Goal: Communication & Community: Answer question/provide support

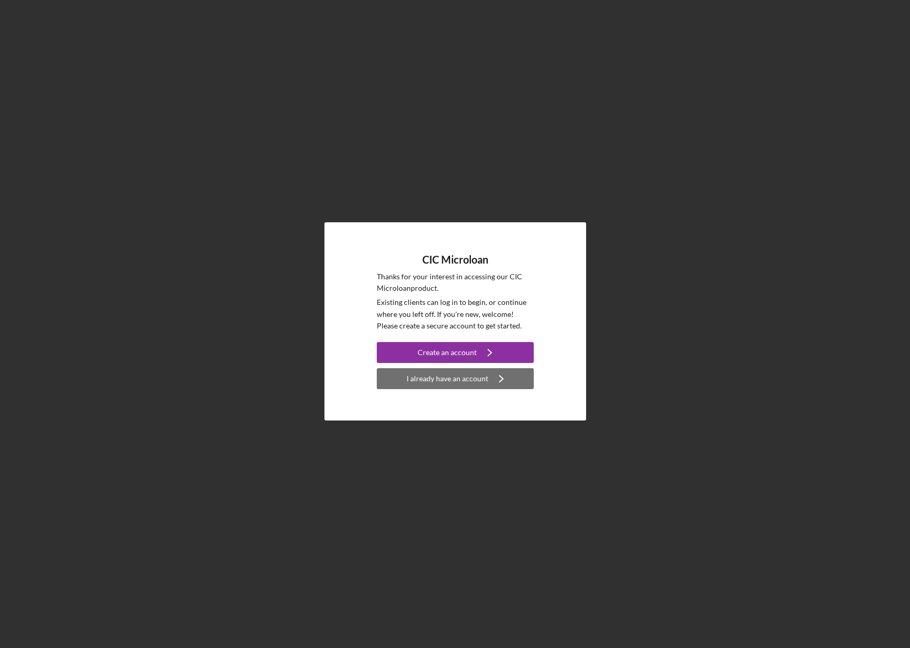
click at [464, 381] on div "I already have an account" at bounding box center [447, 378] width 82 height 21
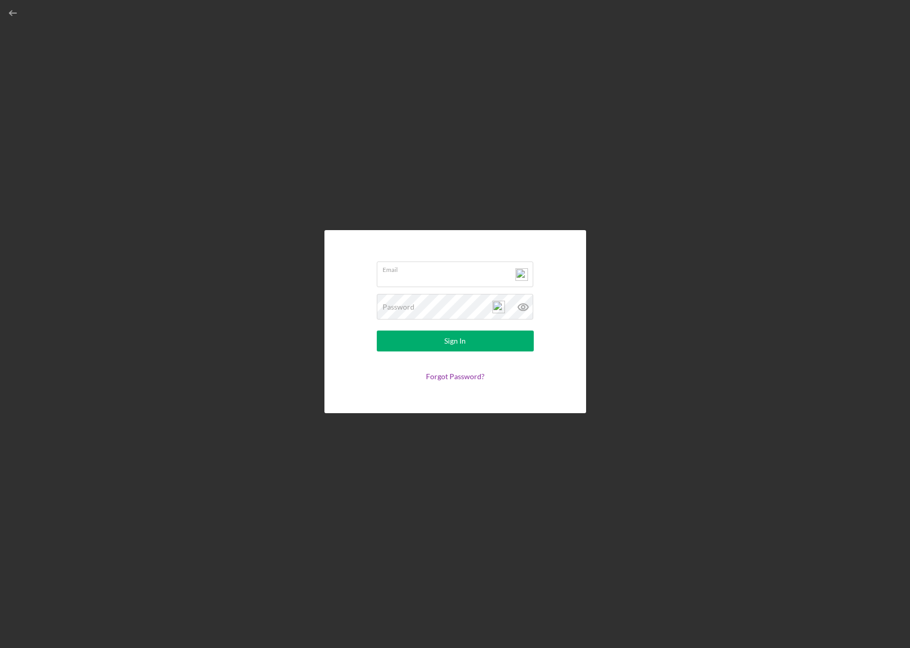
type input "[PERSON_NAME][EMAIL_ADDRESS][DOMAIN_NAME]"
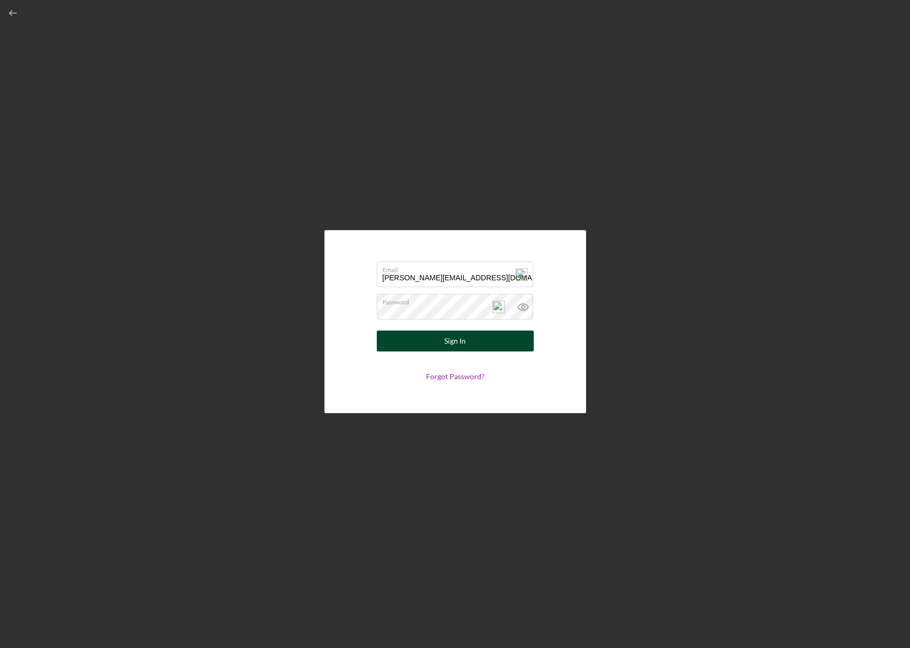
click at [459, 341] on div "Sign In" at bounding box center [454, 341] width 21 height 21
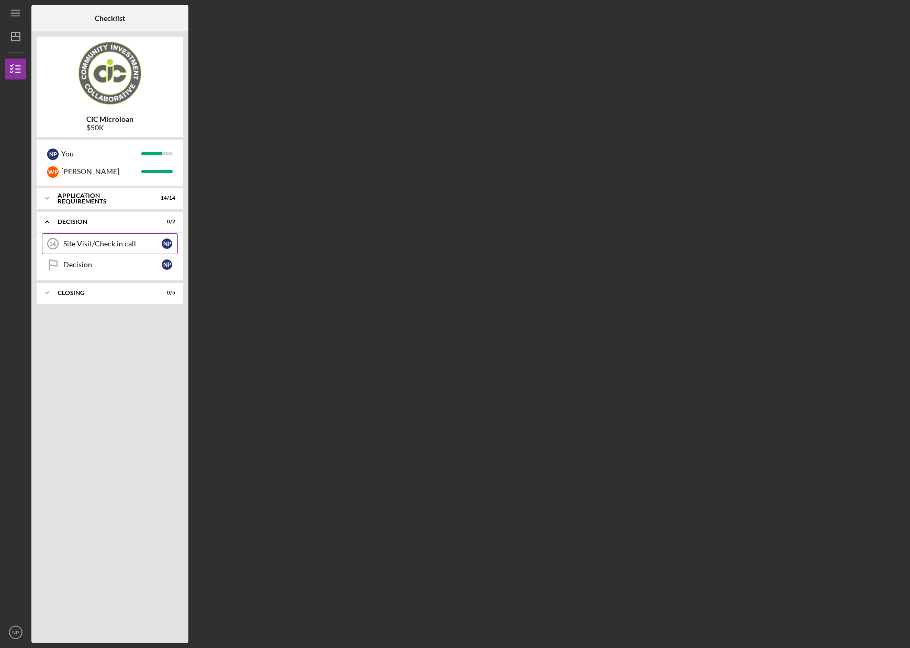
click at [79, 246] on div "Site Visit/Check in call" at bounding box center [112, 244] width 98 height 8
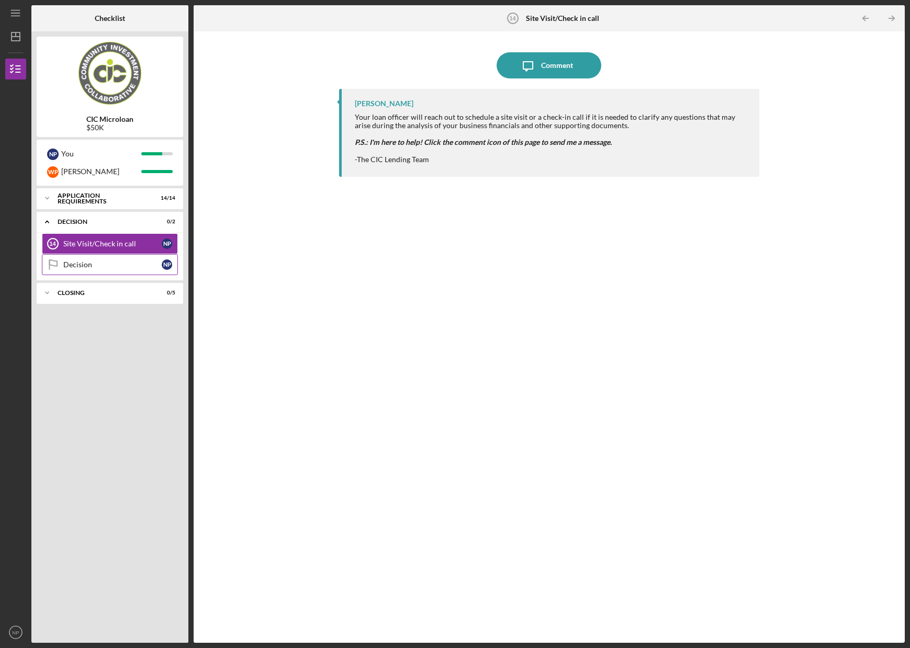
click at [113, 266] on div "Decision" at bounding box center [112, 264] width 98 height 8
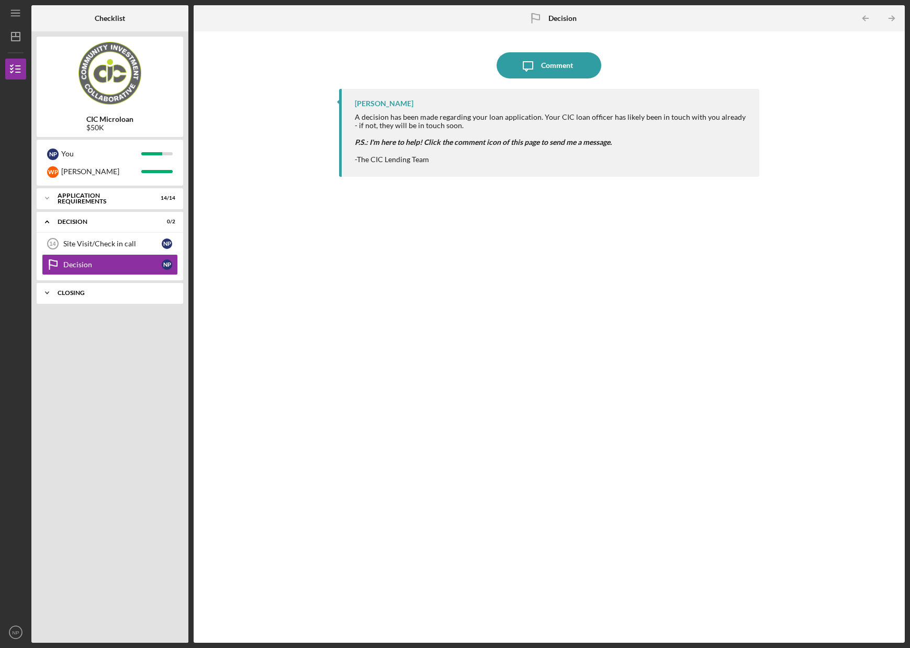
click at [126, 290] on div "CLOSING" at bounding box center [114, 293] width 112 height 6
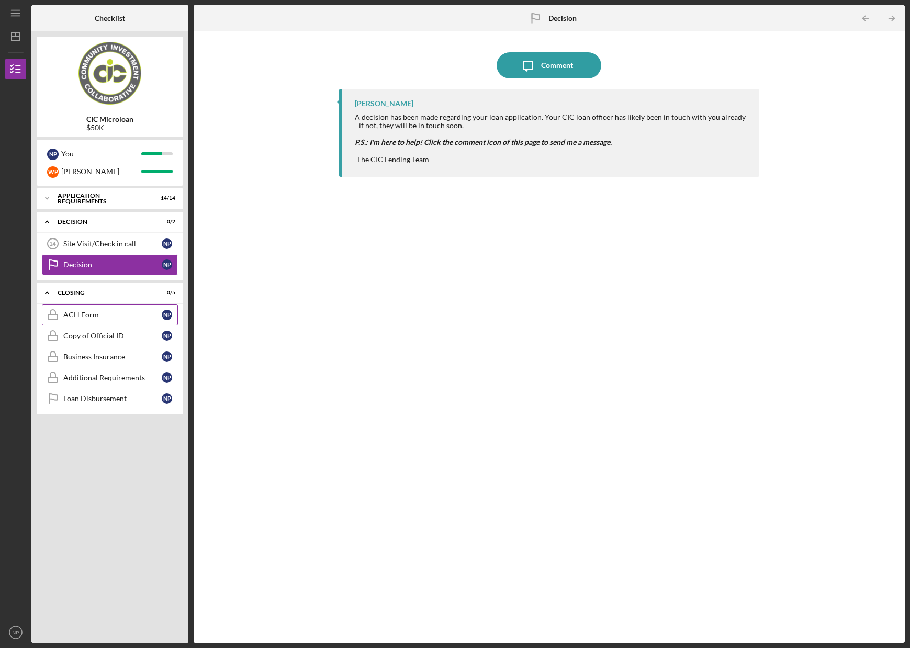
click at [104, 320] on link "ACH Form ACH Form N P" at bounding box center [110, 314] width 136 height 21
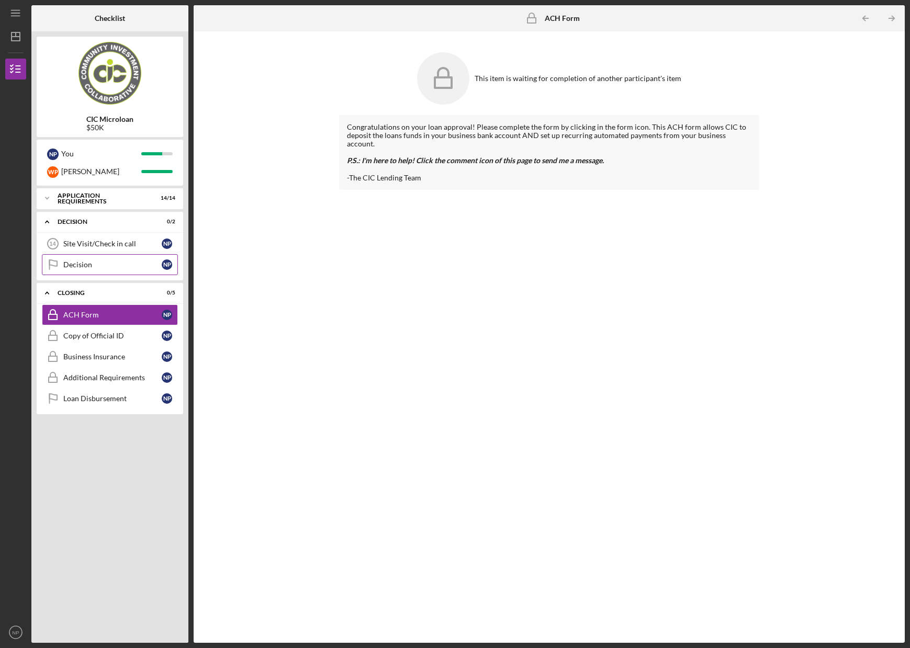
click at [113, 270] on link "Decision Decision N P" at bounding box center [110, 264] width 136 height 21
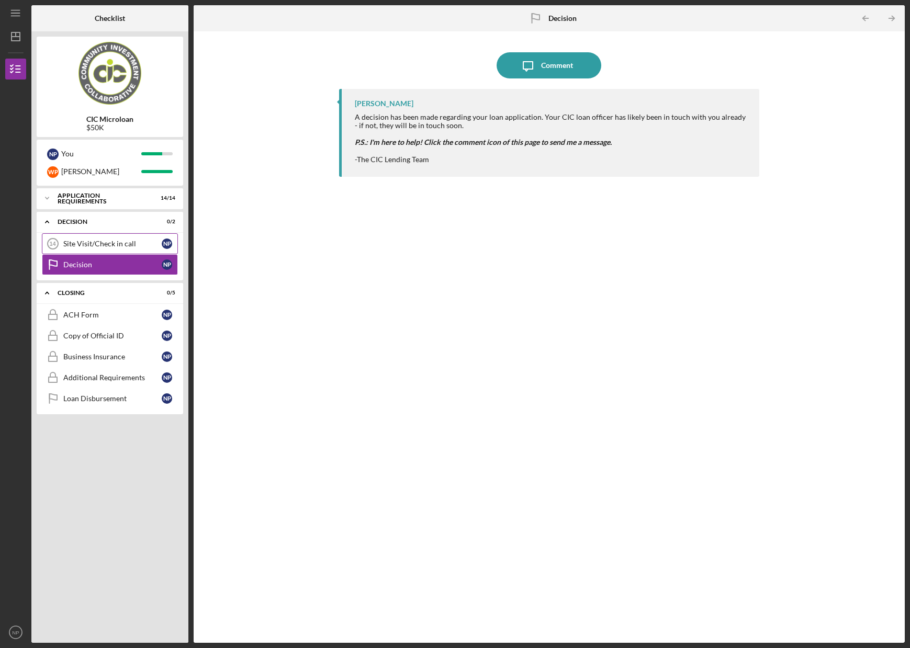
click at [134, 248] on link "Site Visit/Check in call 14 Site Visit/Check in call N P" at bounding box center [110, 243] width 136 height 21
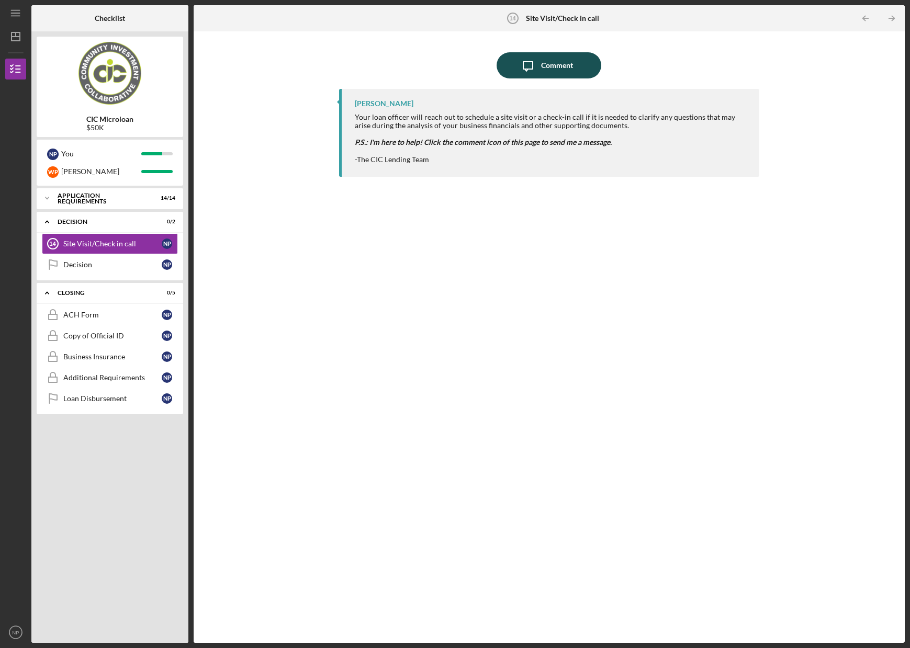
click at [566, 69] on div "Comment" at bounding box center [557, 65] width 32 height 26
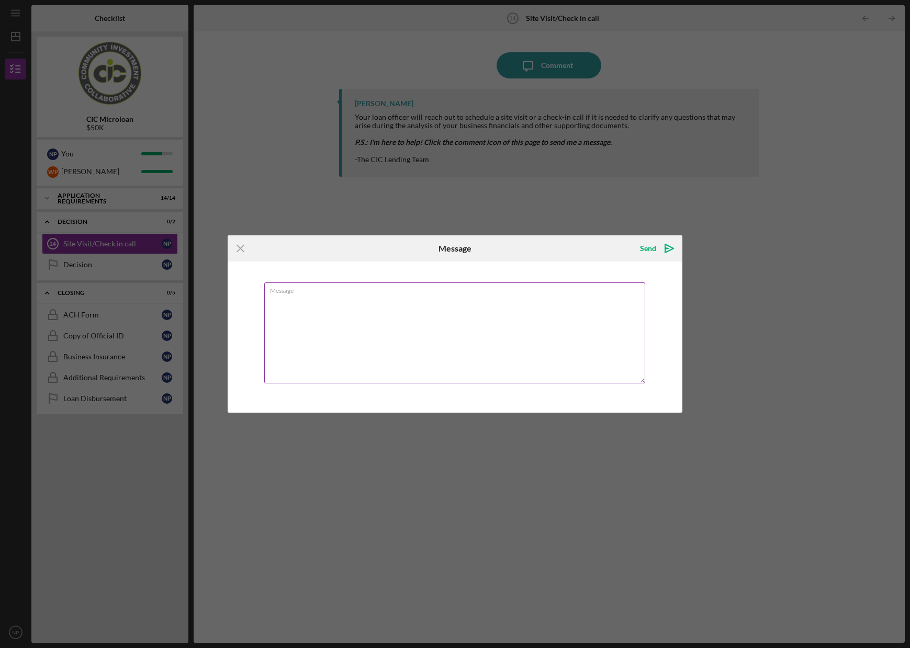
click at [465, 357] on textarea "Message" at bounding box center [454, 332] width 381 height 101
type textarea "Checking in to see if there is any additional information you need."
click at [649, 247] on div "Send" at bounding box center [648, 248] width 16 height 21
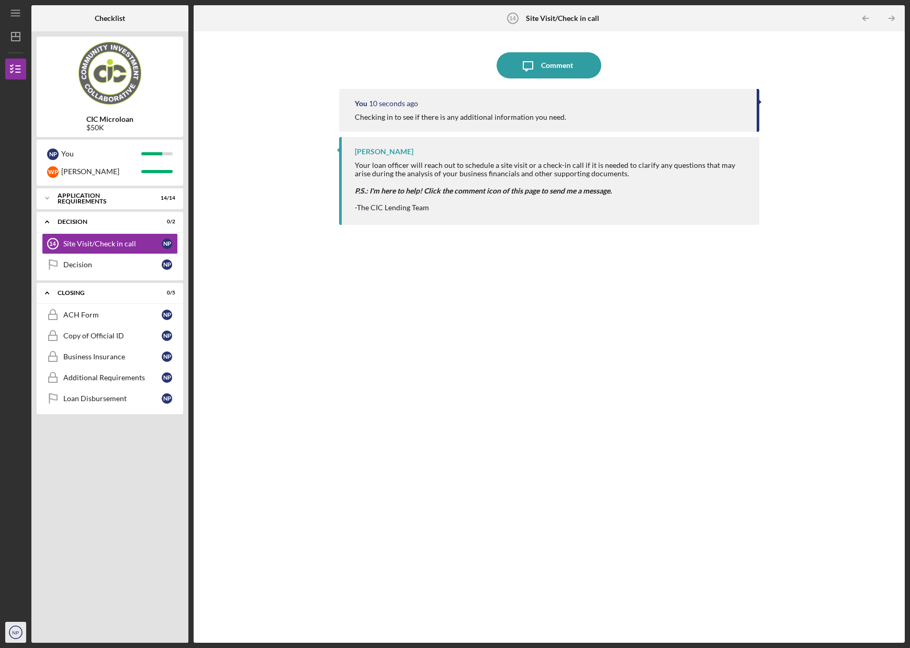
click at [10, 630] on icon "NP" at bounding box center [15, 632] width 21 height 26
click at [25, 606] on link "Logout" at bounding box center [63, 607] width 115 height 21
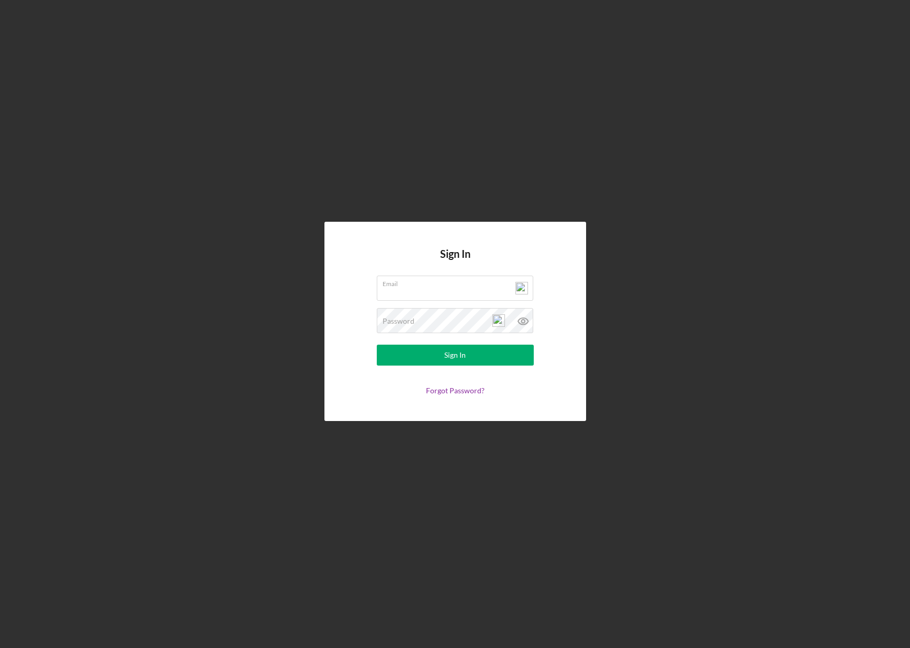
type input "[PERSON_NAME][EMAIL_ADDRESS][DOMAIN_NAME]"
